Goal: Task Accomplishment & Management: Manage account settings

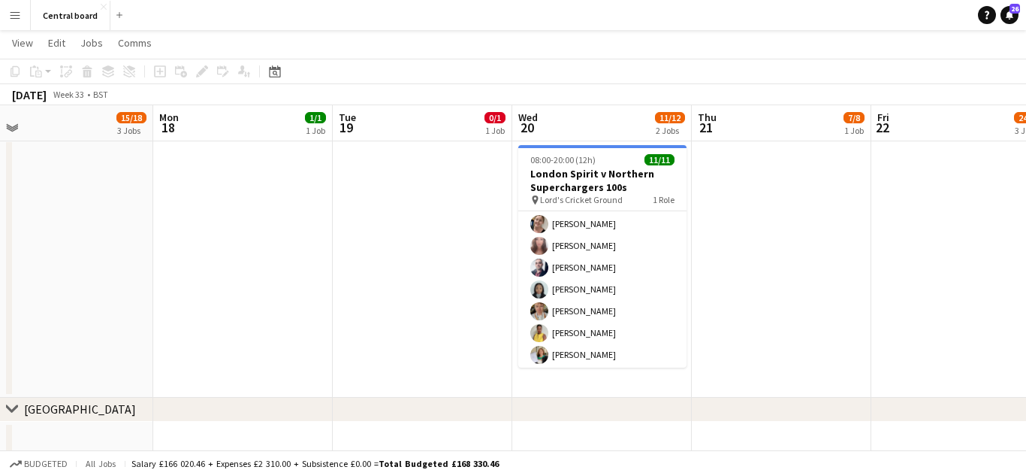
scroll to position [113, 0]
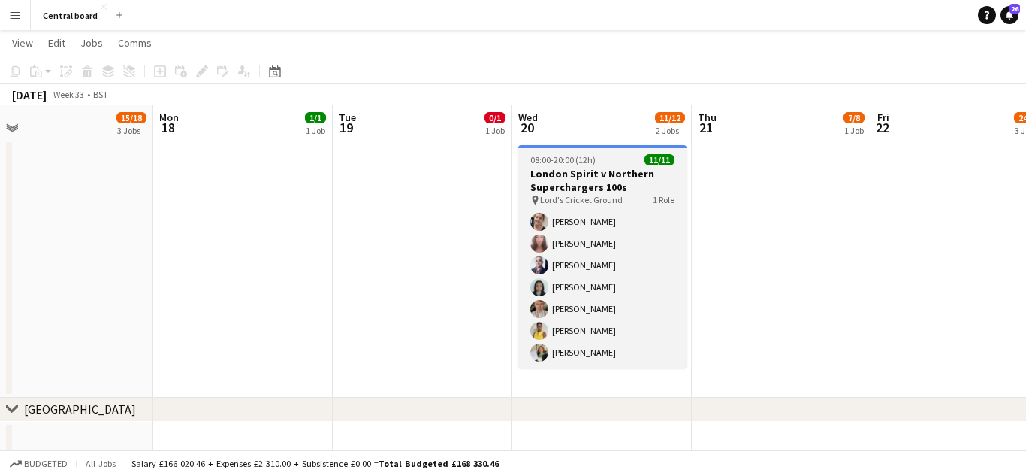
click at [634, 184] on h3 "London Spirit v Northern Superchargers 100s" at bounding box center [602, 180] width 168 height 27
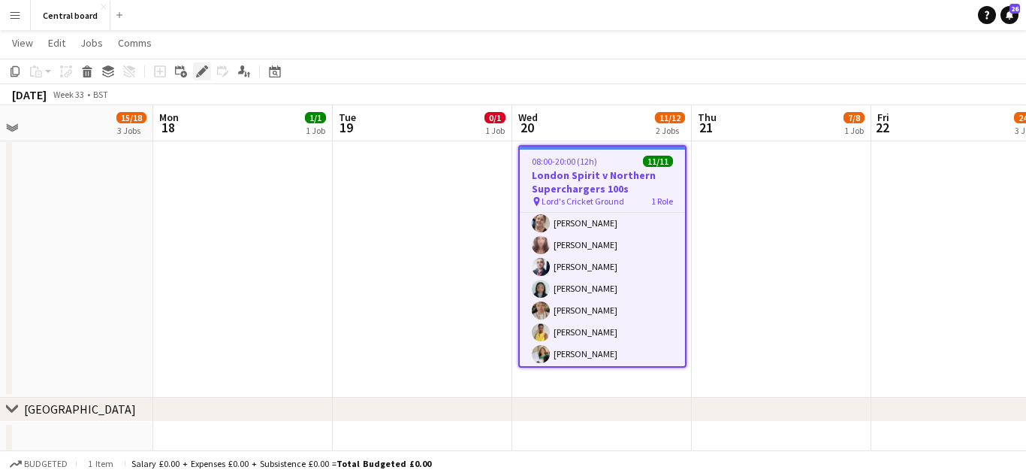
click at [201, 69] on icon at bounding box center [202, 72] width 8 height 8
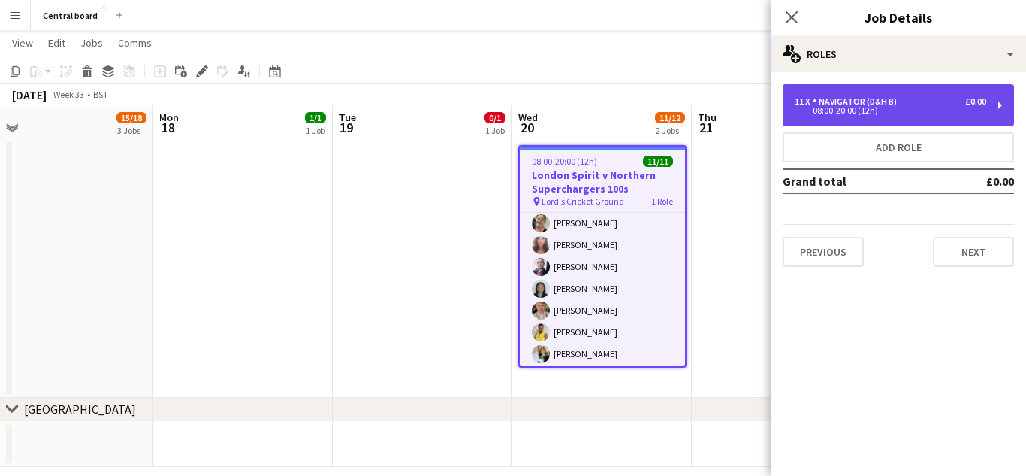
click at [998, 107] on div "11 x Navigator (D&H B) £0.00 08:00-20:00 (12h)" at bounding box center [898, 105] width 231 height 42
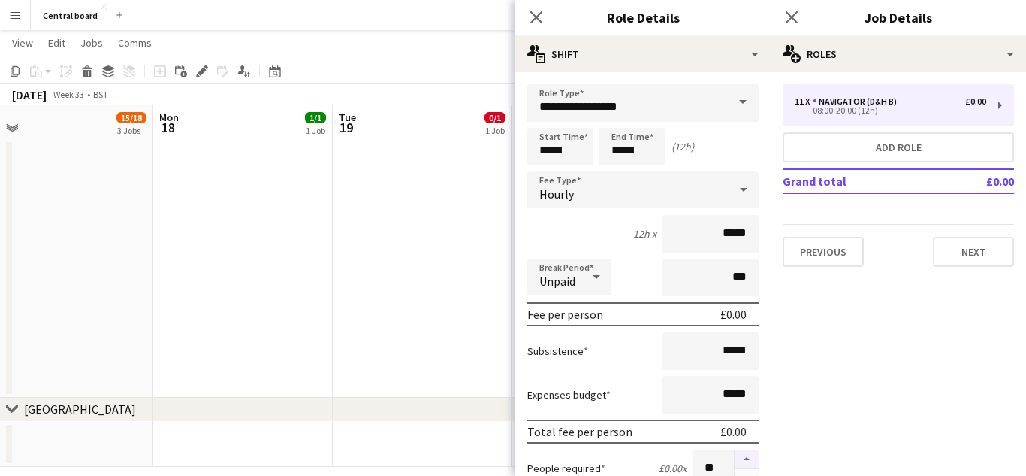
click at [748, 456] on button "button" at bounding box center [747, 459] width 24 height 20
type input "**"
click at [538, 16] on icon at bounding box center [536, 17] width 14 height 14
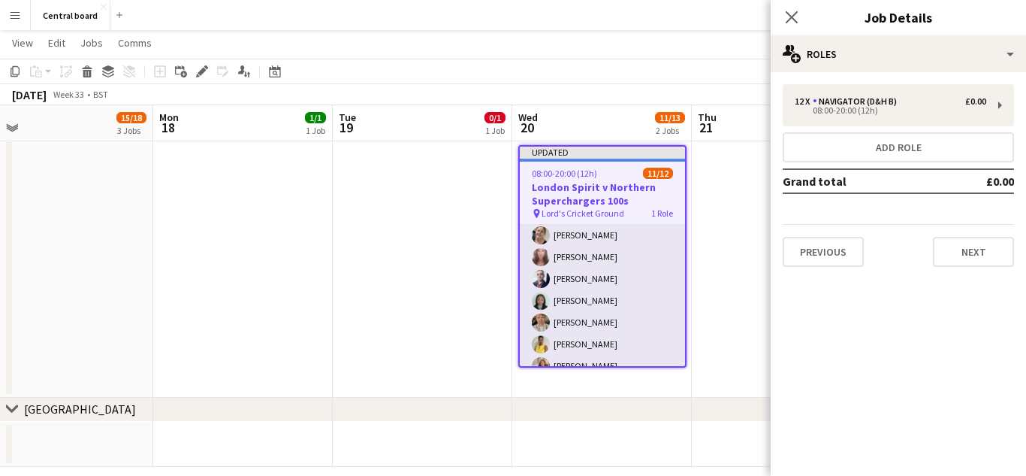
drag, startPoint x: 784, startPoint y: 21, endPoint x: 606, endPoint y: 340, distance: 364.5
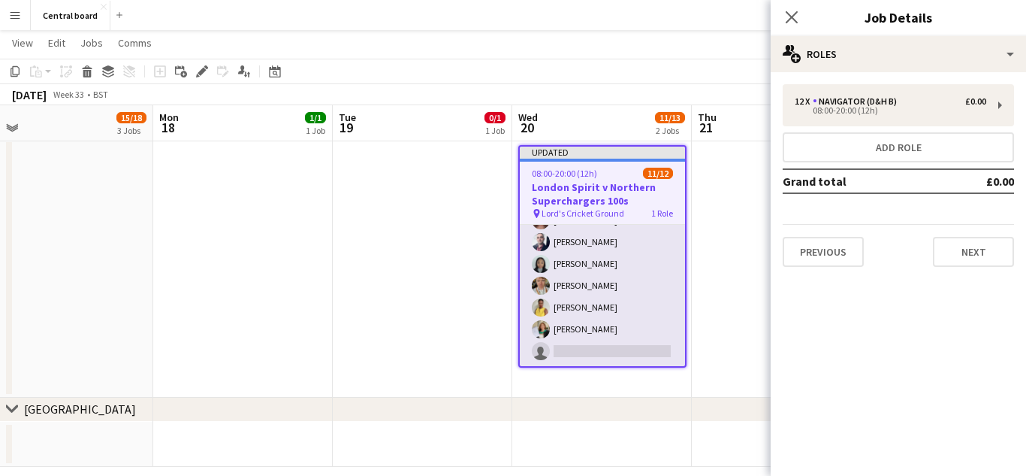
click at [601, 355] on app-card-role "Navigator (D&H B) 3I 4A [DATE] 08:00-20:00 (12h) [PERSON_NAME] [PERSON_NAME] [P…" at bounding box center [602, 220] width 165 height 291
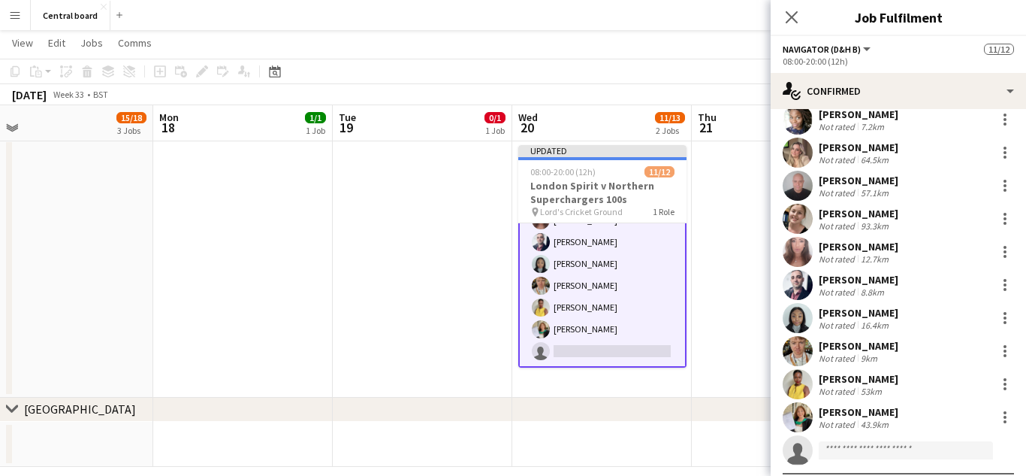
scroll to position [113, 0]
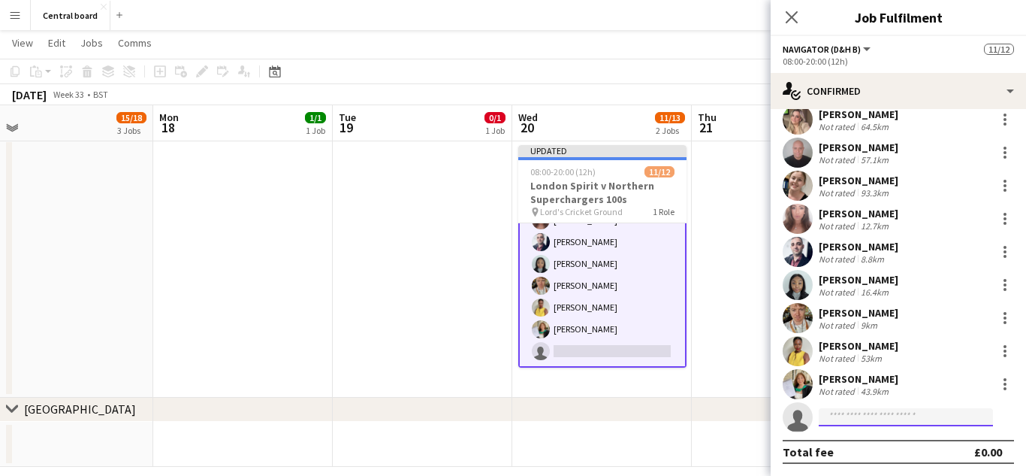
click at [880, 417] on input at bounding box center [906, 417] width 174 height 18
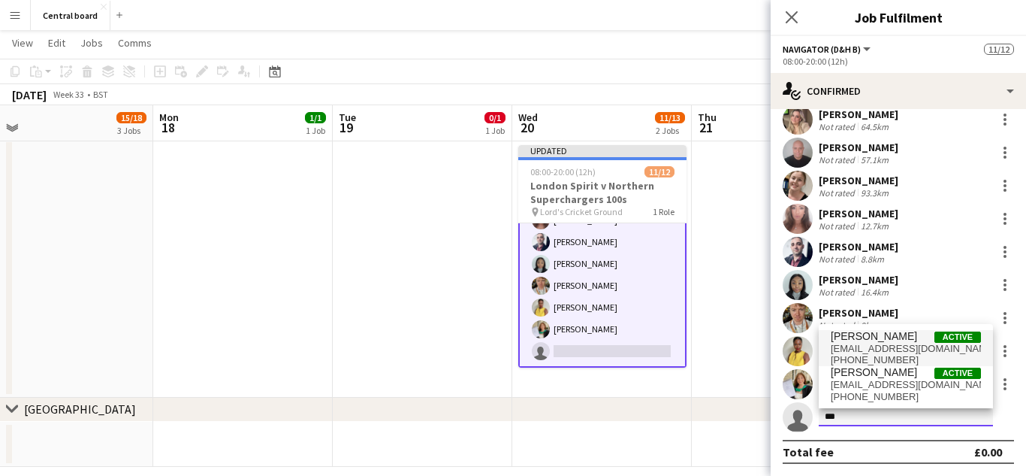
type input "***"
click at [854, 348] on span "[EMAIL_ADDRESS][DOMAIN_NAME]" at bounding box center [906, 349] width 150 height 12
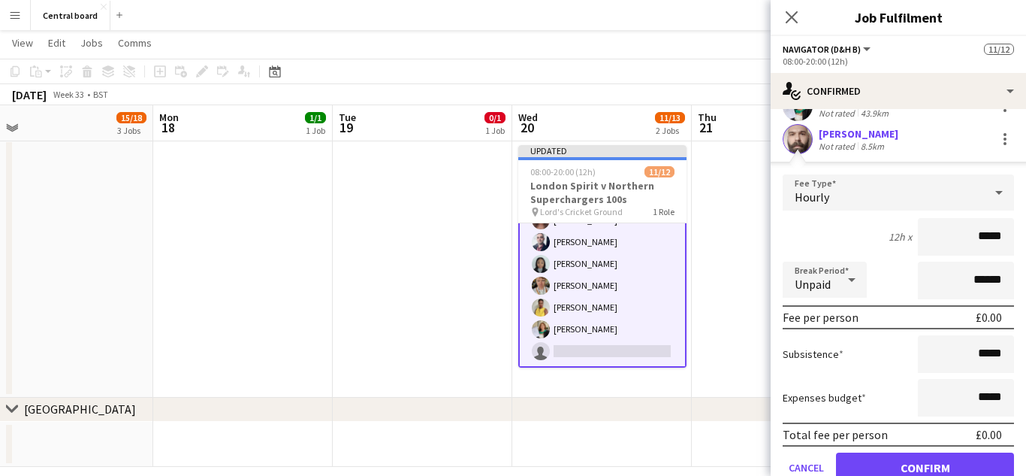
scroll to position [454, 0]
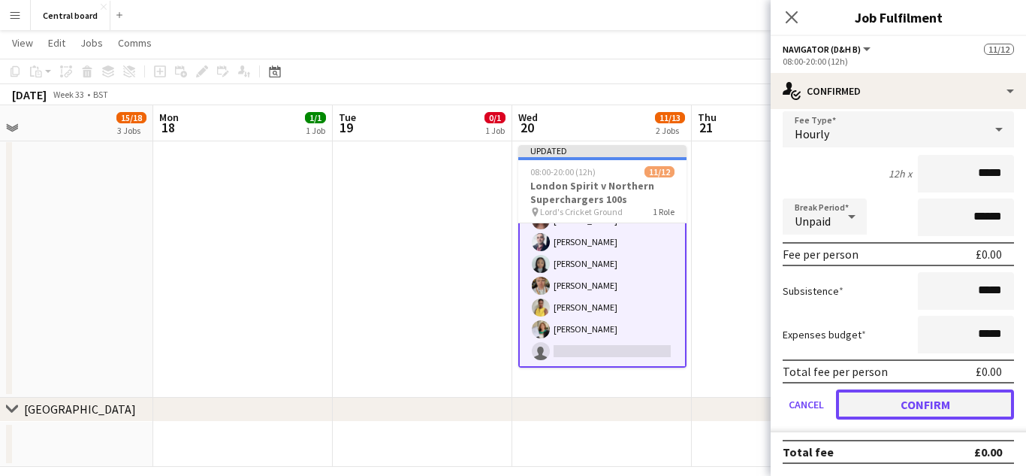
click at [910, 409] on button "Confirm" at bounding box center [925, 404] width 178 height 30
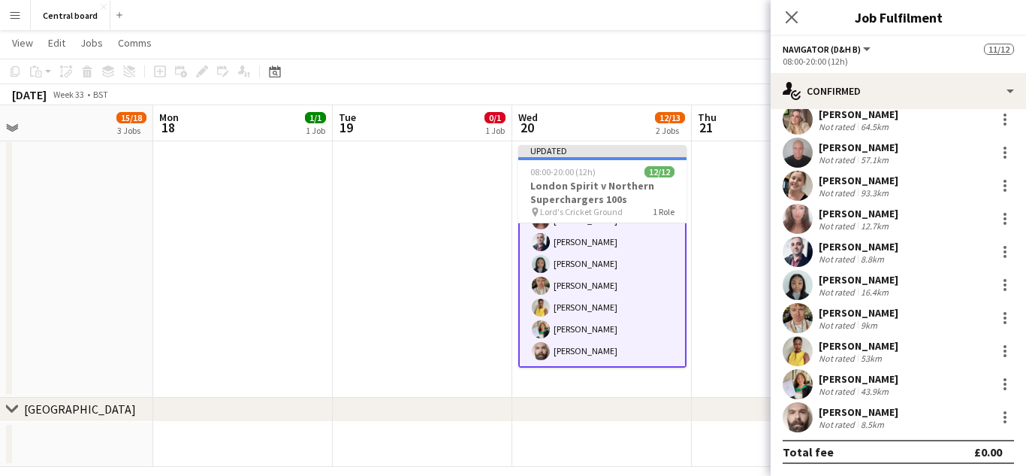
scroll to position [113, 0]
click at [792, 17] on icon at bounding box center [791, 17] width 14 height 14
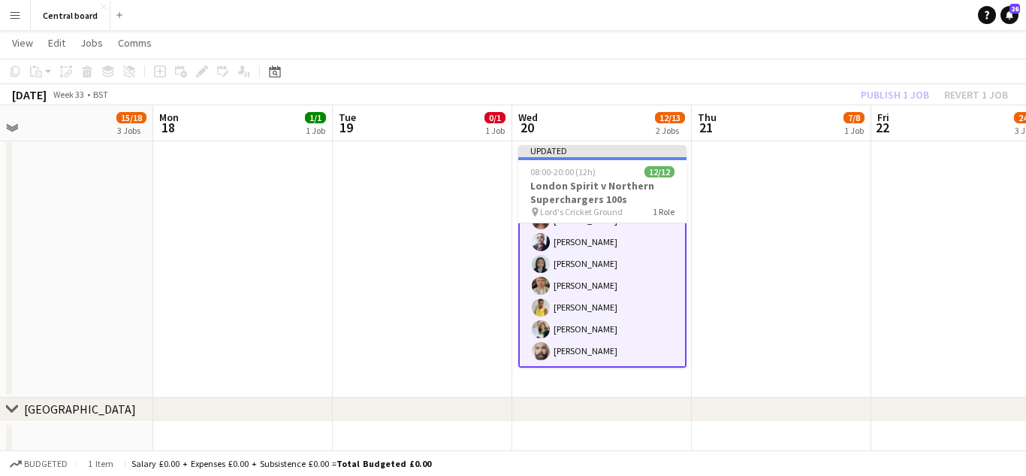
click at [756, 225] on app-date-cell at bounding box center [782, 268] width 180 height 258
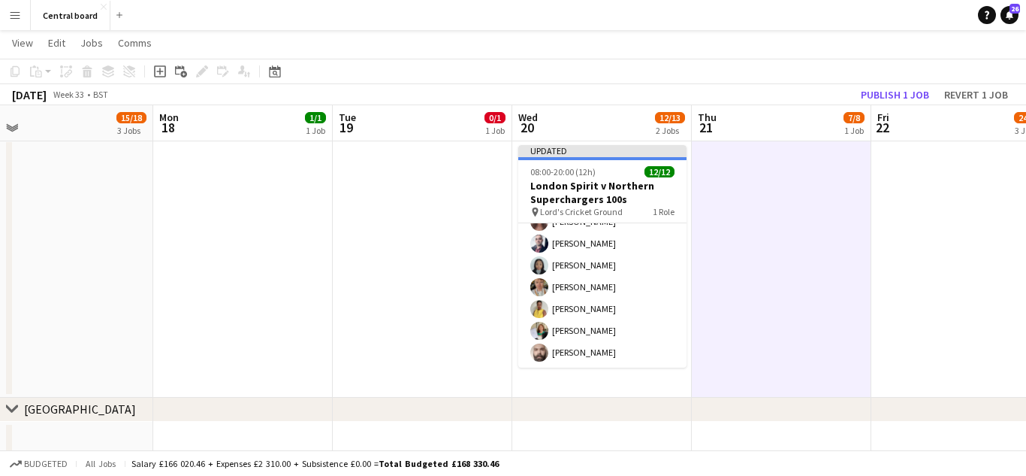
scroll to position [146, 0]
click at [879, 98] on button "Publish 1 job" at bounding box center [895, 95] width 80 height 20
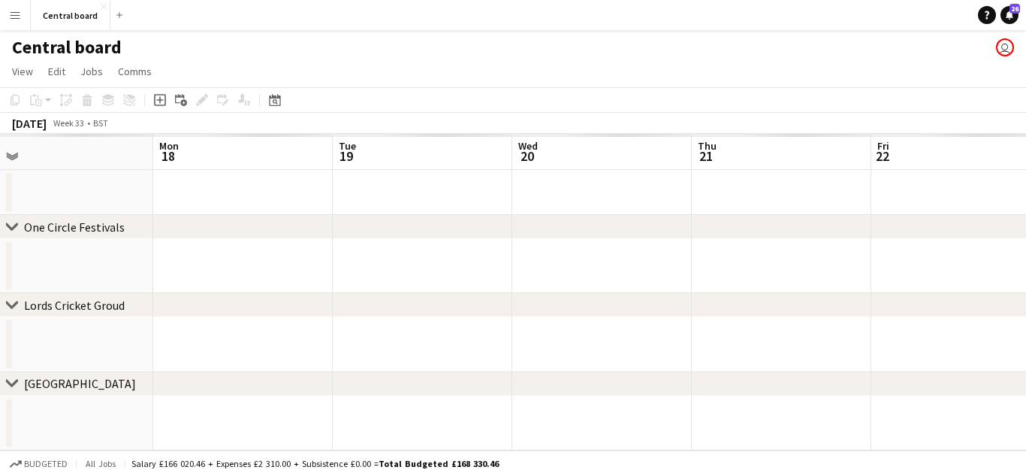
scroll to position [0, 0]
